Goal: Task Accomplishment & Management: Manage account settings

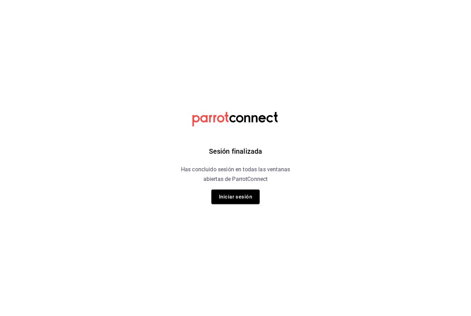
click at [109, 0] on html "Sesión finalizada Has concluido sesión en todas las ventanas abiertas de Parrot…" at bounding box center [235, 0] width 471 height 0
click at [111, 0] on html "Sesión finalizada Has concluido sesión en todas las ventanas abiertas de Parrot…" at bounding box center [235, 0] width 471 height 0
click at [227, 195] on button "Iniciar sesión" at bounding box center [235, 197] width 48 height 14
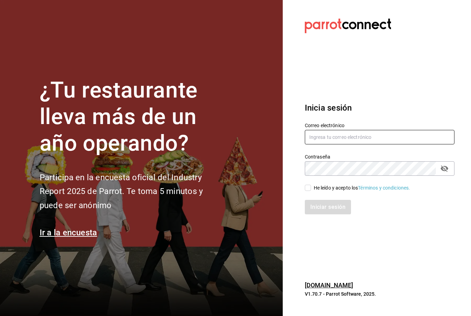
click at [316, 144] on input "text" at bounding box center [380, 137] width 150 height 14
type input "[EMAIL_ADDRESS][PERSON_NAME][DOMAIN_NAME]"
click at [306, 191] on input "He leído y acepto los Términos y condiciones." at bounding box center [308, 188] width 6 height 6
checkbox input "true"
click at [330, 214] on button "Iniciar sesión" at bounding box center [328, 207] width 47 height 14
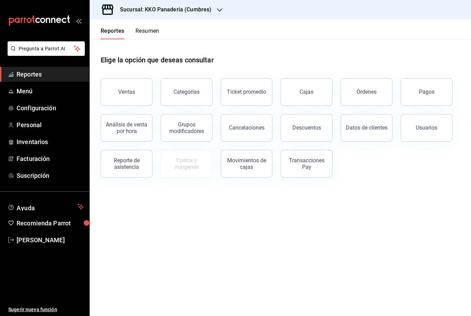
click at [140, 32] on button "Resumen" at bounding box center [147, 34] width 24 height 12
